Goal: Browse casually: Explore the website without a specific task or goal

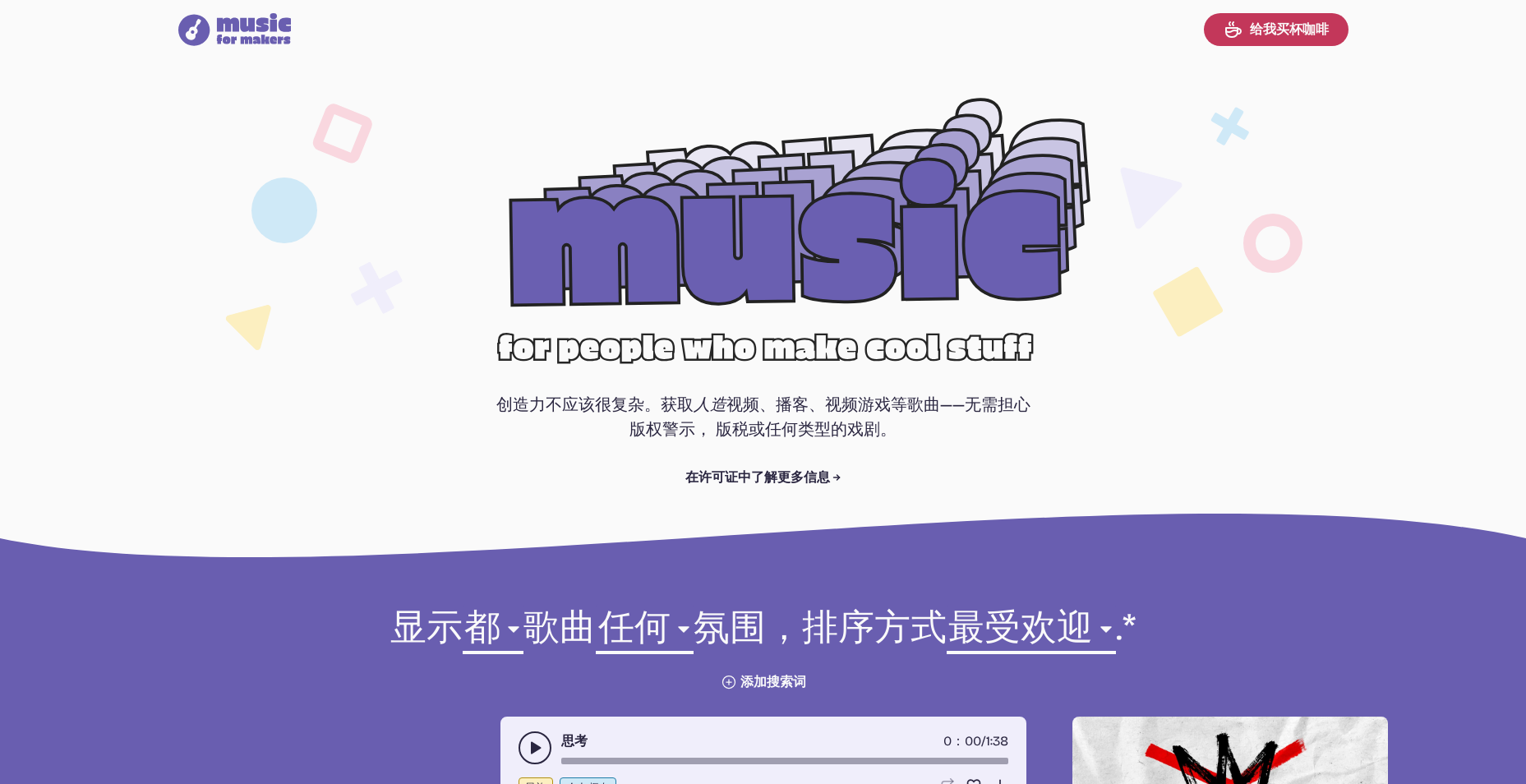
select select "most popular"
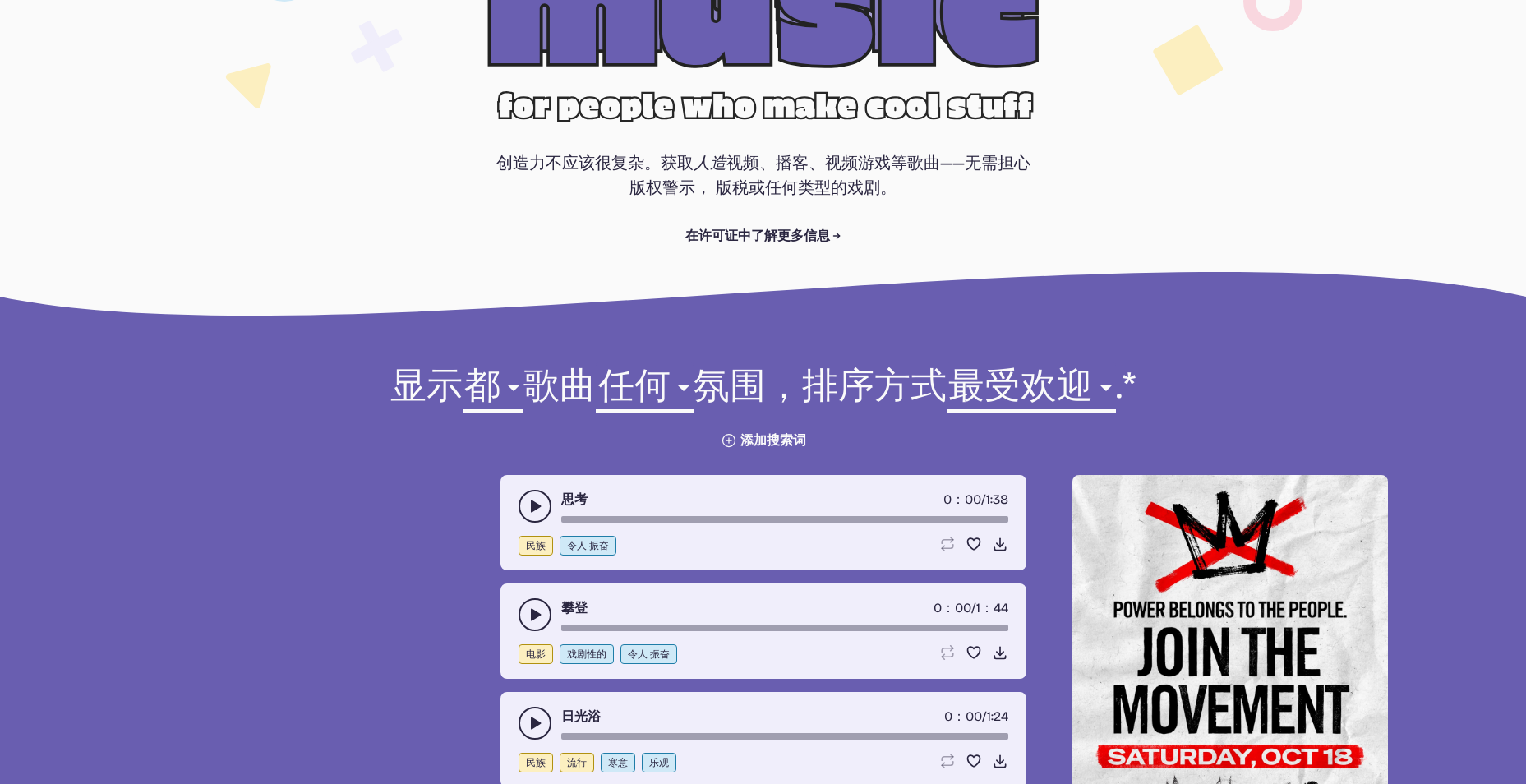
scroll to position [233, 0]
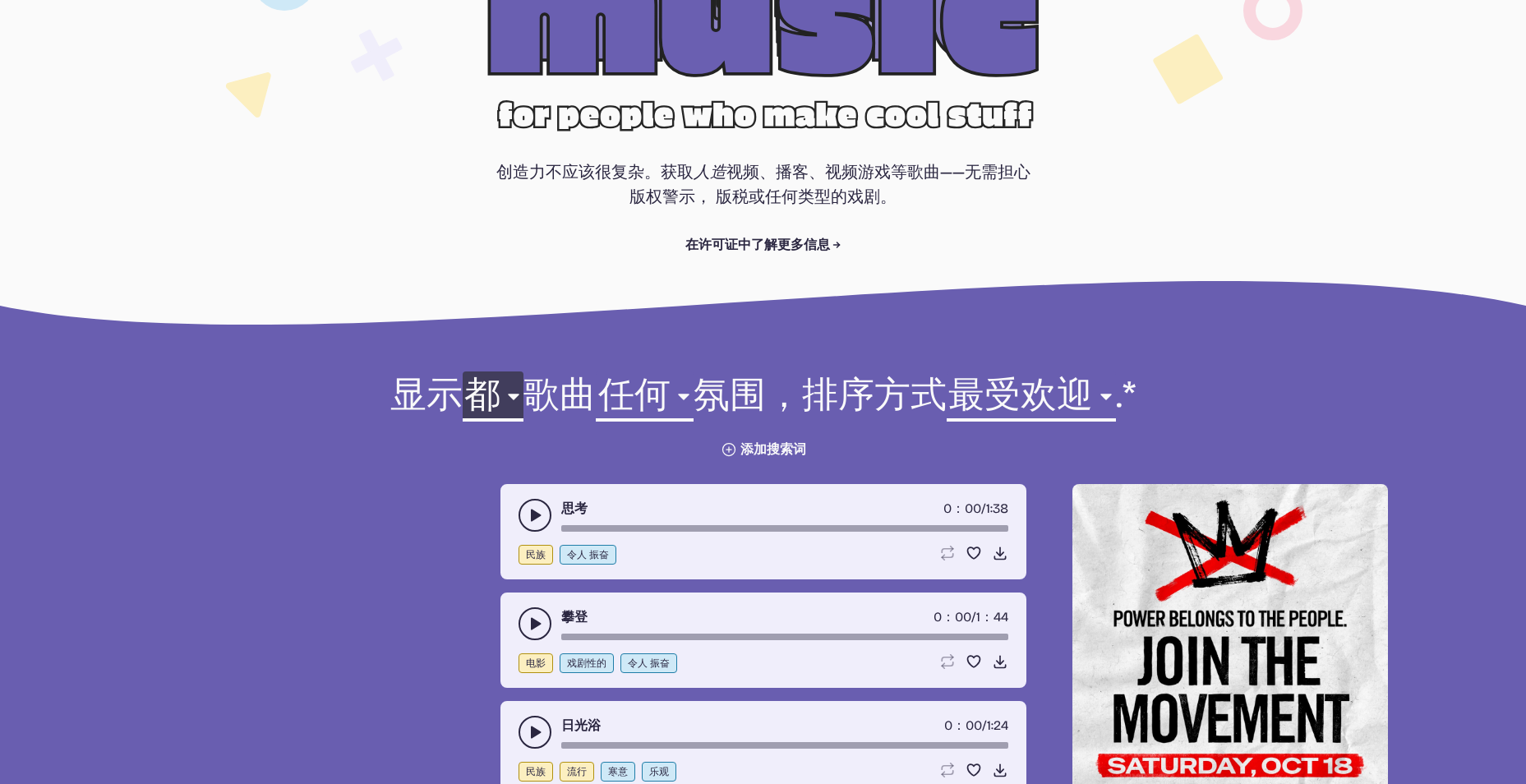
click at [510, 404] on select "都 氛围 电影 电子的 民族 假期 爵士乐 流行 岩石 世界" at bounding box center [493, 399] width 61 height 56
click at [510, 400] on select "都 氛围 电影 电子的 民族 假期 爵士乐 流行 岩石 世界" at bounding box center [493, 399] width 61 height 56
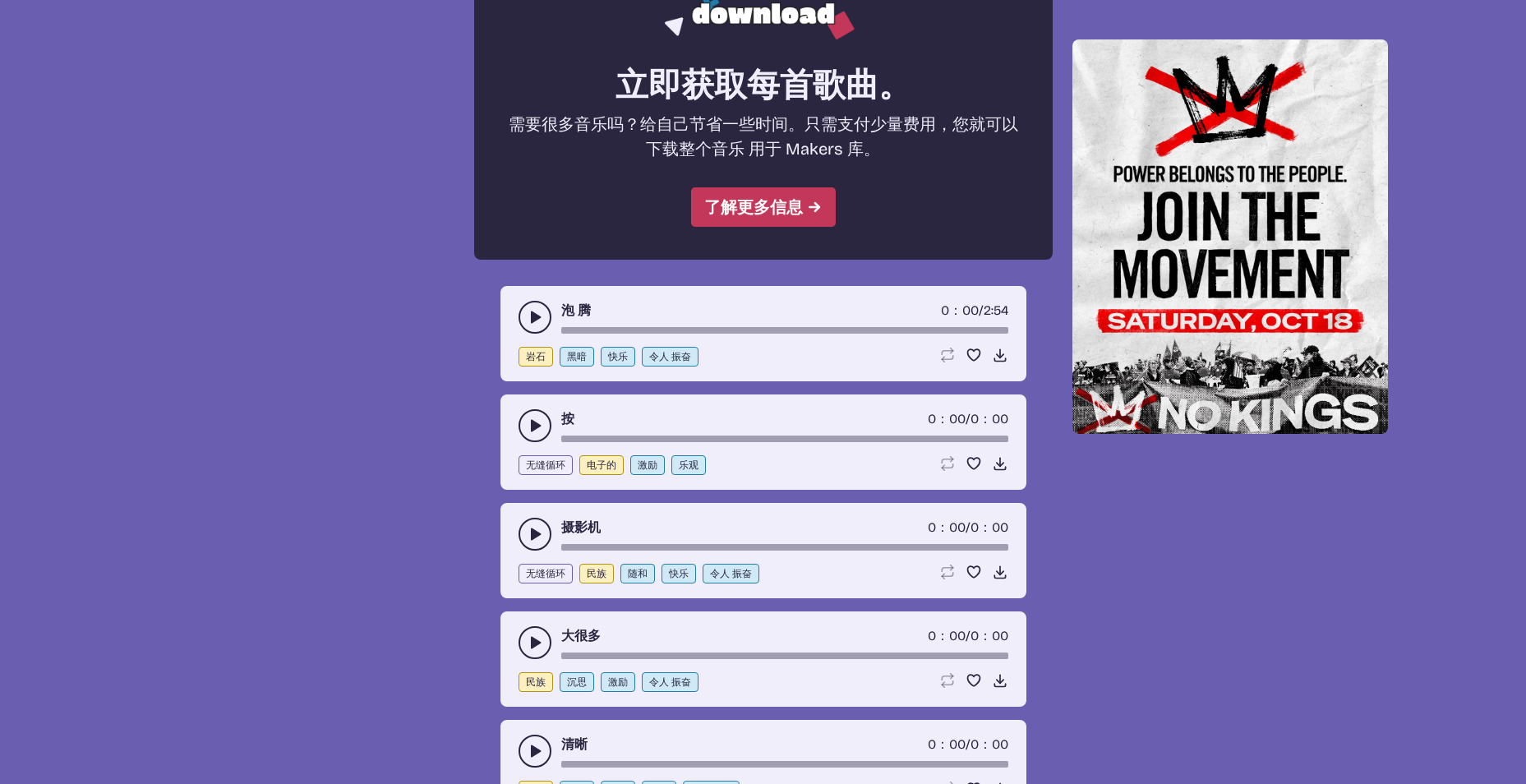
scroll to position [1793, 0]
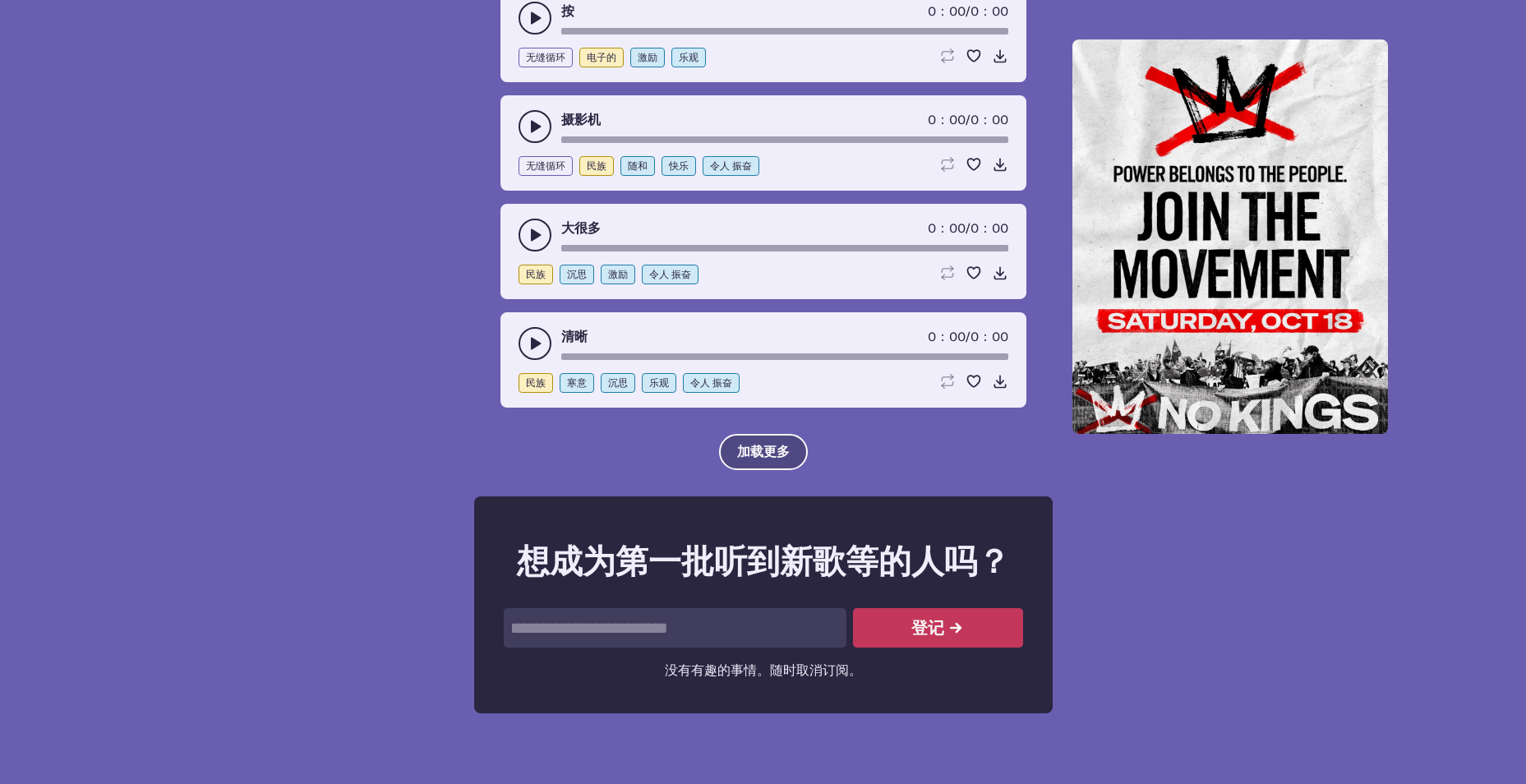
click at [755, 452] on button "加载更多" at bounding box center [763, 452] width 89 height 37
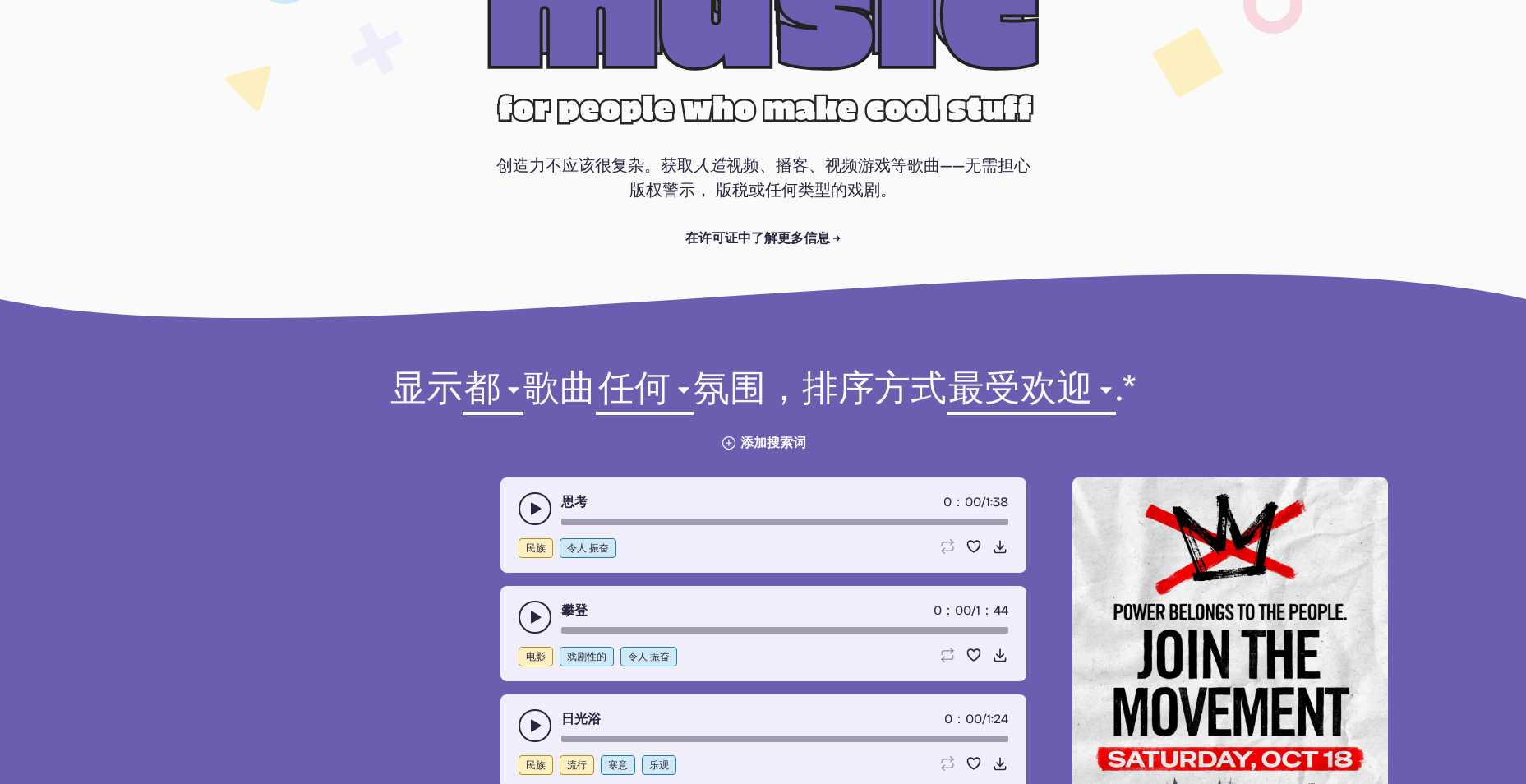
scroll to position [233, 0]
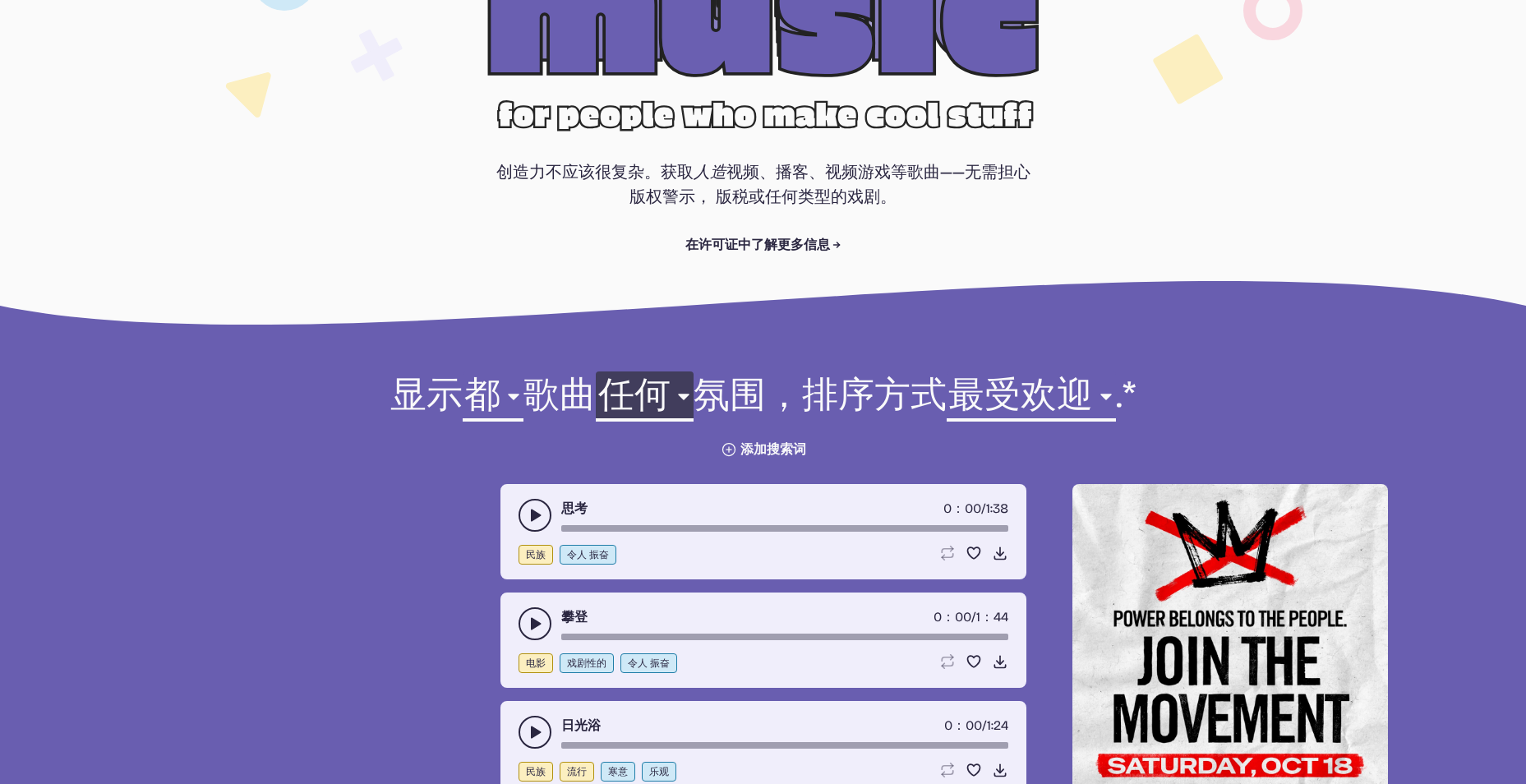
click at [678, 410] on select "任何 积极 寒意 沉思 黑暗 戏剧性的 随和 激励 快乐 严重 乐观 令人 振奋" at bounding box center [644, 399] width 97 height 56
click at [680, 399] on select "任何 积极 寒意 沉思 黑暗 戏剧性的 随和 激励 快乐 严重 乐观 令人 振奋" at bounding box center [644, 399] width 97 height 56
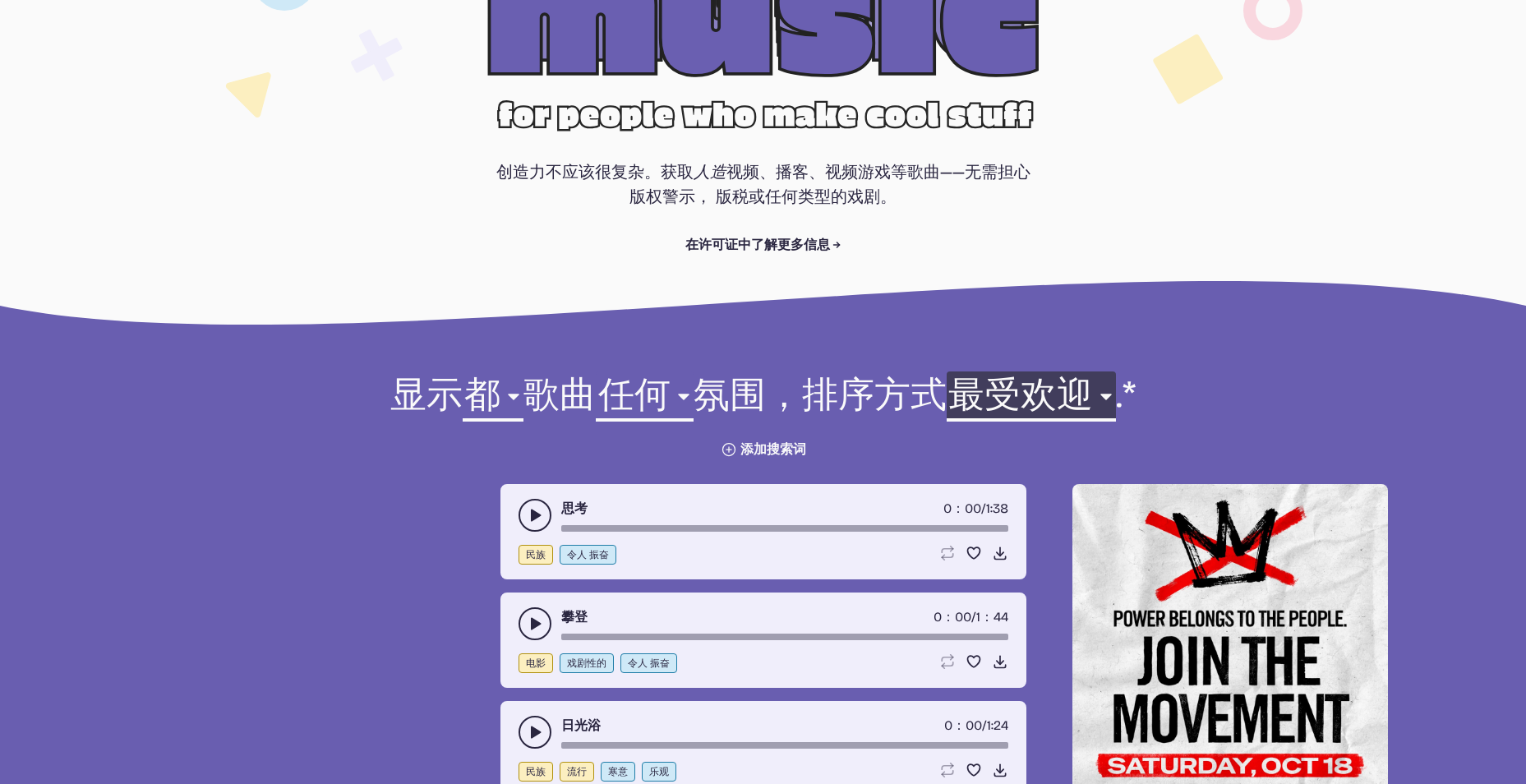
click at [1091, 407] on select "最新 古老 最受欢迎 最不受欢迎 名字" at bounding box center [1032, 399] width 169 height 56
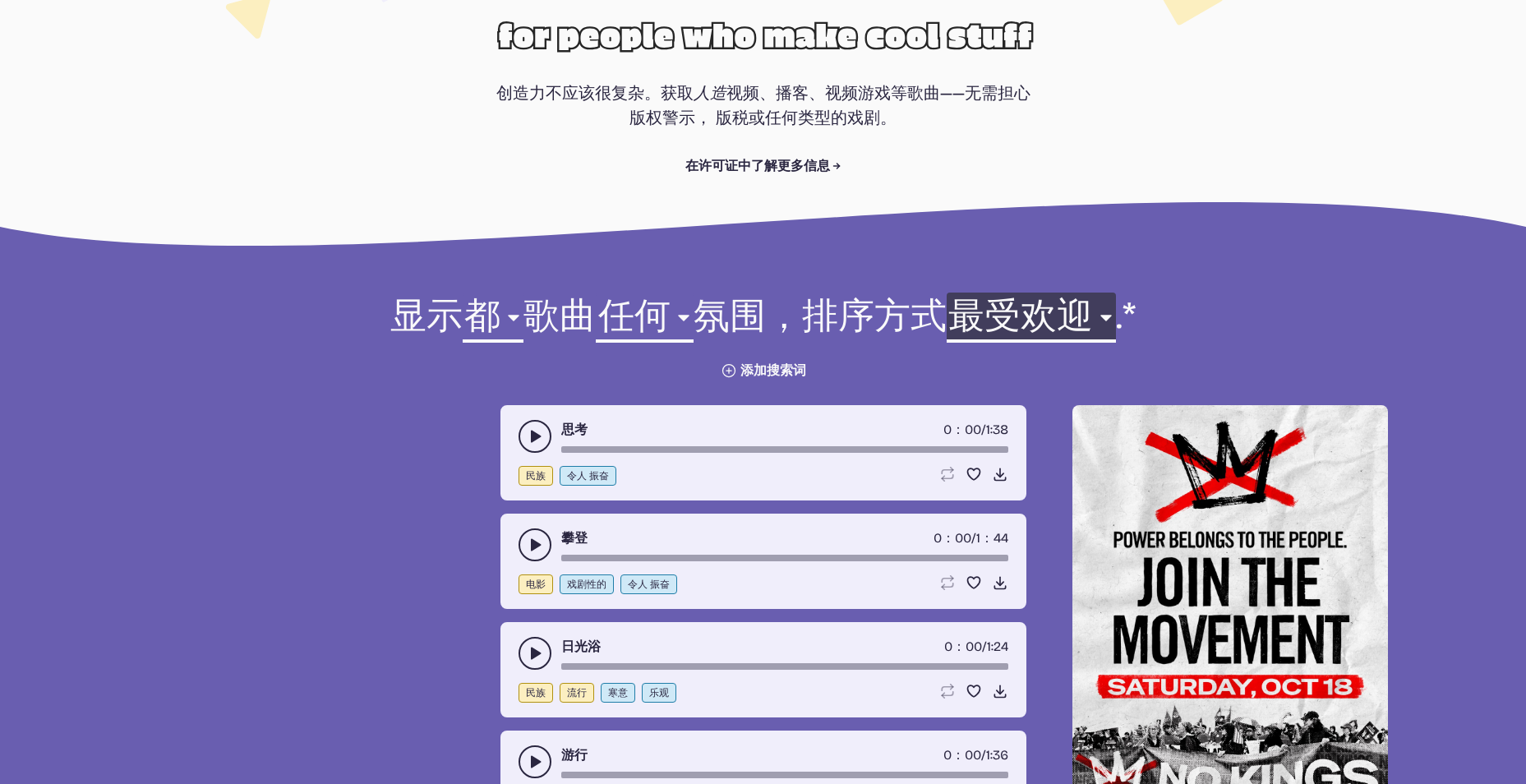
scroll to position [315, 0]
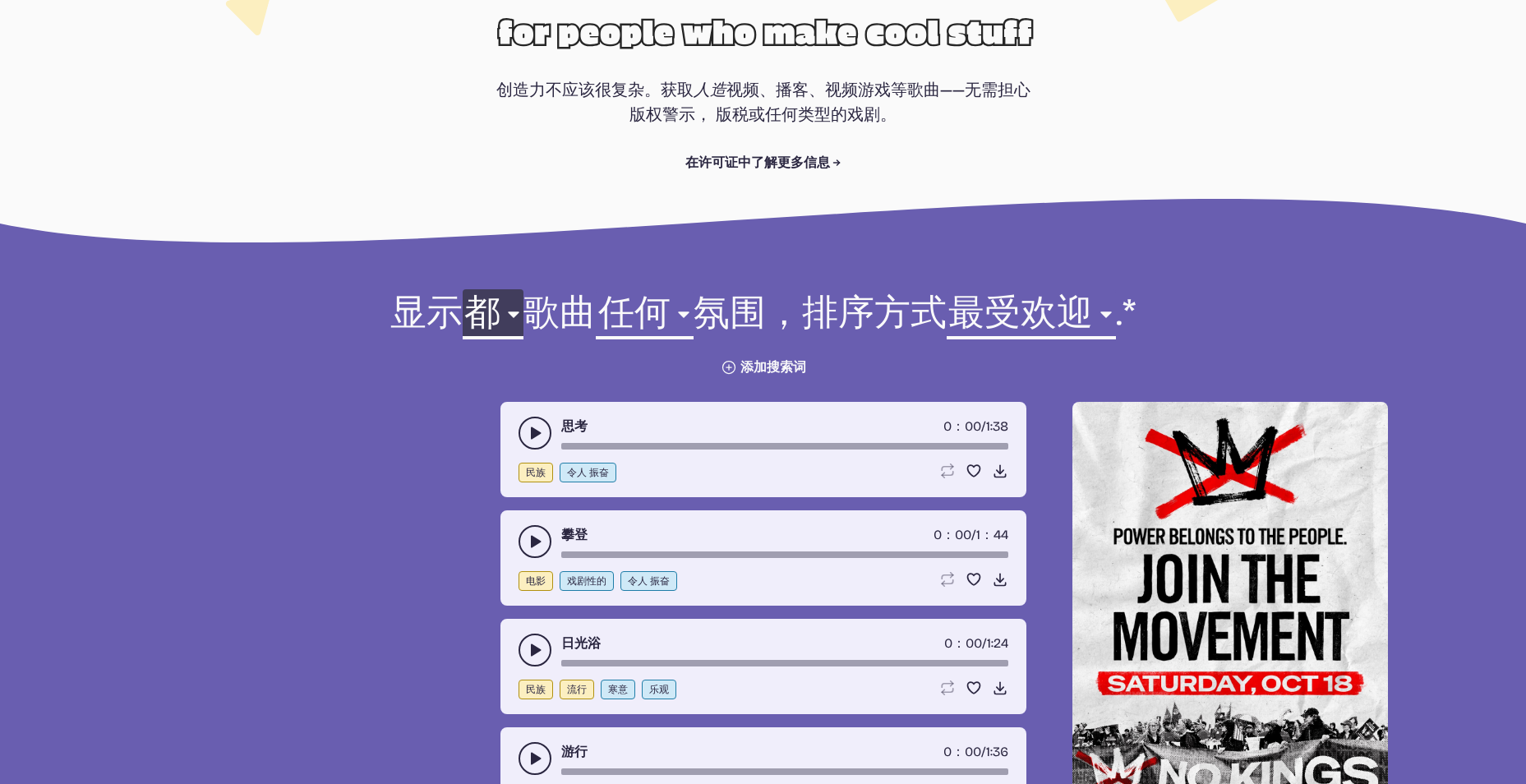
click at [502, 311] on select "都 氛围 电影 电子的 民族 假期 爵士乐 流行 岩石 世界" at bounding box center [493, 317] width 61 height 56
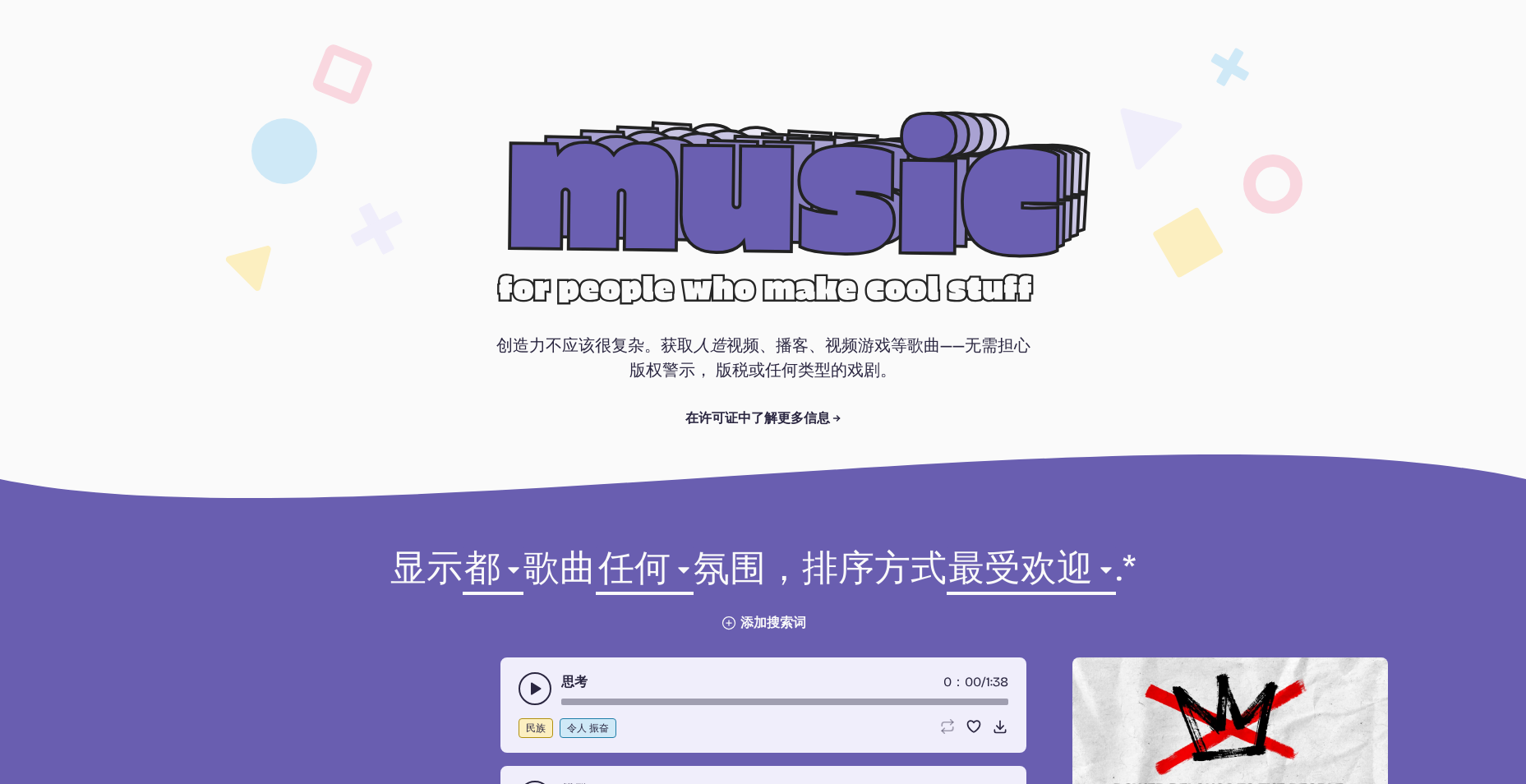
scroll to position [0, 0]
